Goal: Navigation & Orientation: Find specific page/section

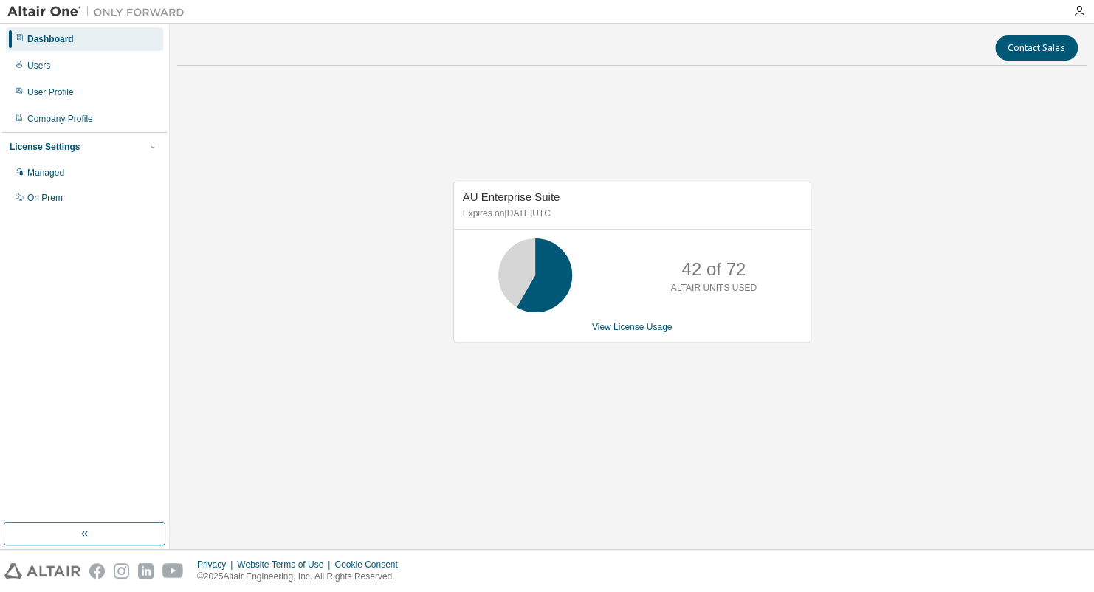
click at [280, 127] on div "AU Enterprise Suite Expires on [DATE] UTC 42 of 72 ALTAIR UNITS USED View Licen…" at bounding box center [632, 270] width 910 height 385
click at [58, 45] on div "Dashboard" at bounding box center [84, 39] width 157 height 24
click at [59, 176] on div "Managed" at bounding box center [45, 173] width 37 height 12
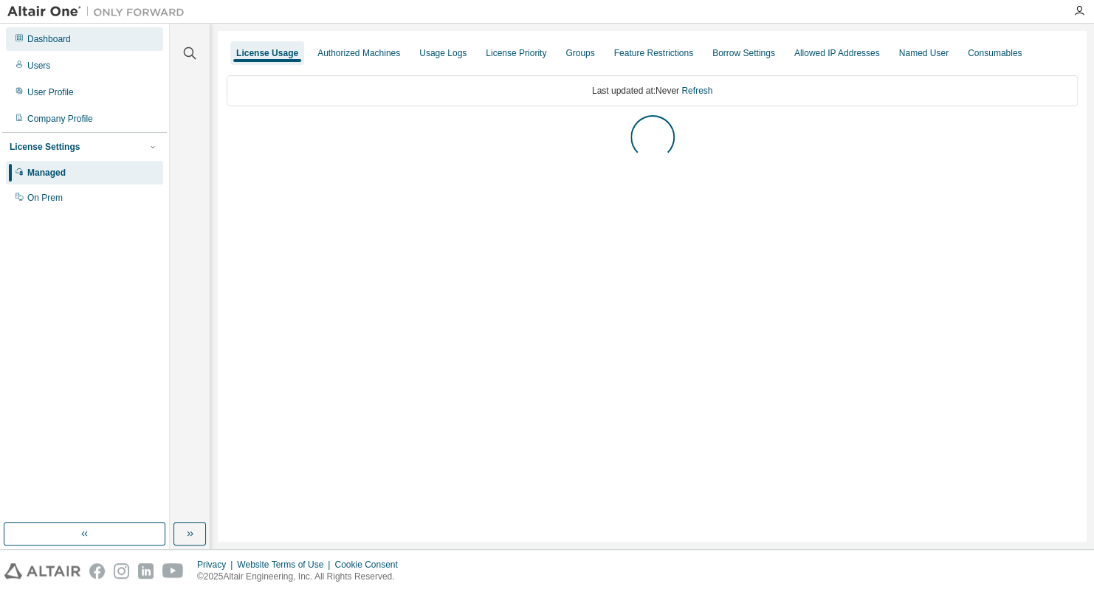
click at [54, 42] on div "Dashboard" at bounding box center [49, 39] width 44 height 12
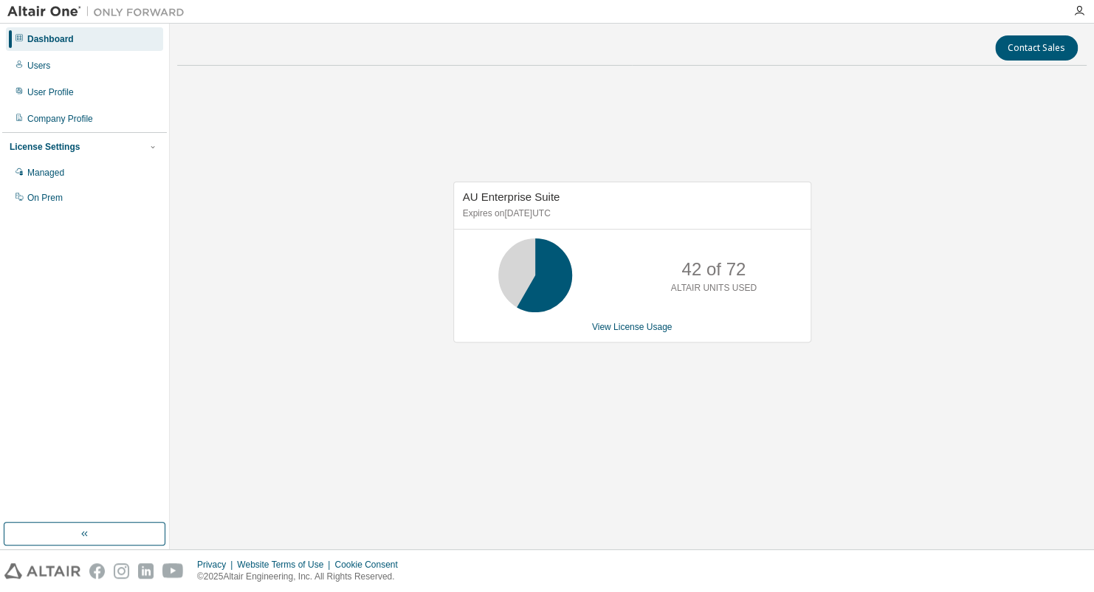
click at [329, 441] on div "AU Enterprise Suite Expires on [DATE] UTC 42 of 72 ALTAIR UNITS USED View Licen…" at bounding box center [632, 270] width 910 height 385
